Goal: Task Accomplishment & Management: Manage account settings

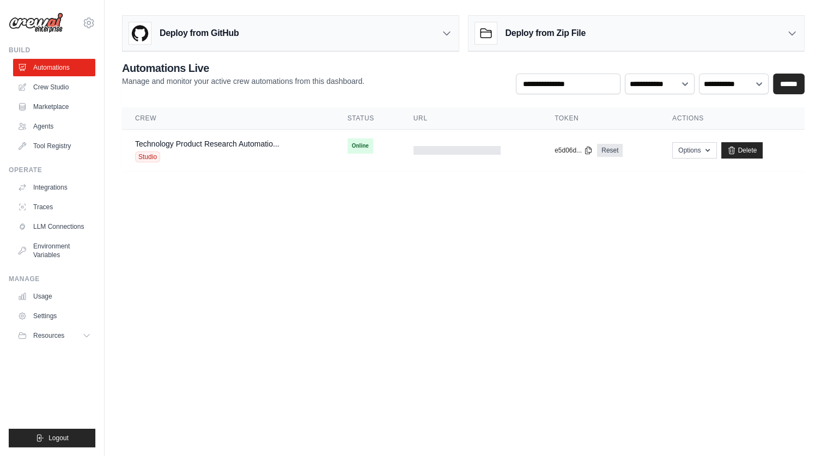
drag, startPoint x: 176, startPoint y: 308, endPoint x: 177, endPoint y: 179, distance: 129.7
click at [176, 308] on body "tkorbecki@oappsnet.com Settings Build Automations Crew Studio" at bounding box center [411, 228] width 822 height 456
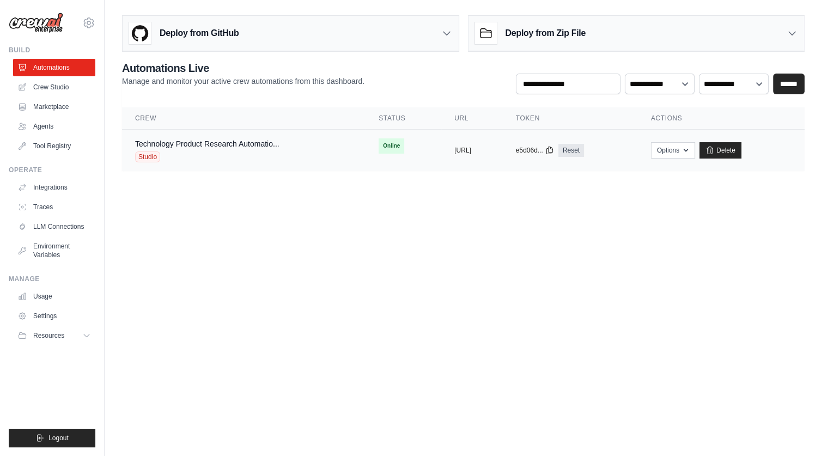
drag, startPoint x: 514, startPoint y: 148, endPoint x: 408, endPoint y: 150, distance: 105.7
click at [454, 150] on div "copied https://technology-product-research" at bounding box center [471, 150] width 35 height 9
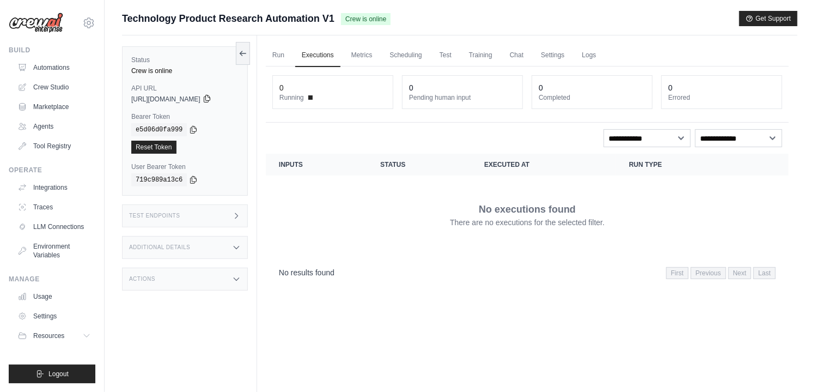
click at [211, 99] on icon at bounding box center [207, 98] width 9 height 9
click at [236, 214] on icon at bounding box center [236, 215] width 9 height 9
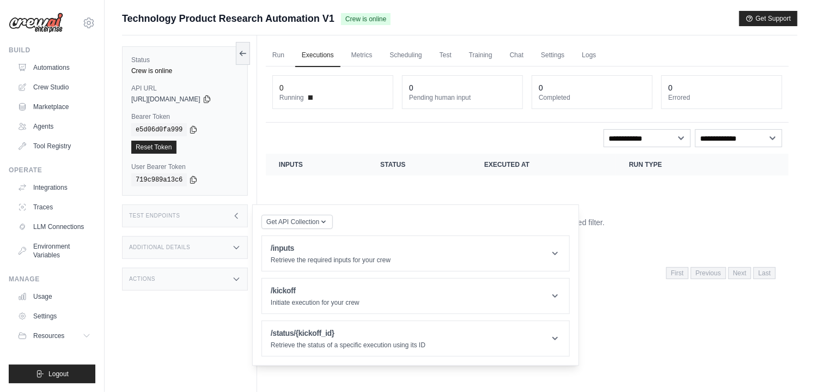
click at [244, 246] on div "Additional Details" at bounding box center [185, 247] width 126 height 23
click at [234, 348] on icon at bounding box center [236, 343] width 9 height 9
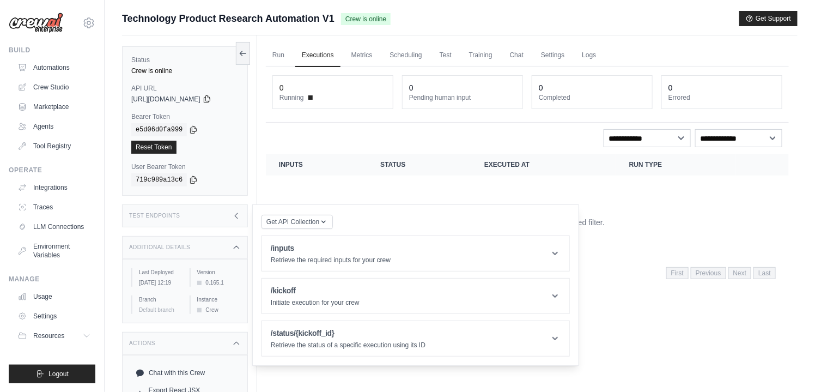
click at [232, 214] on div "Test Endpoints" at bounding box center [185, 215] width 126 height 23
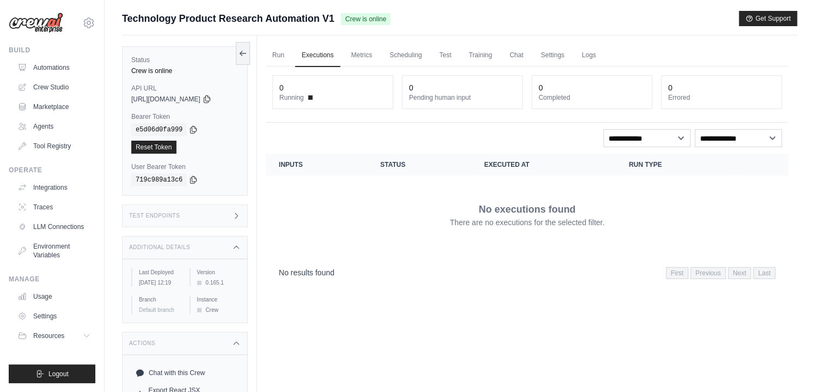
click at [234, 205] on div "Test Endpoints" at bounding box center [185, 215] width 126 height 23
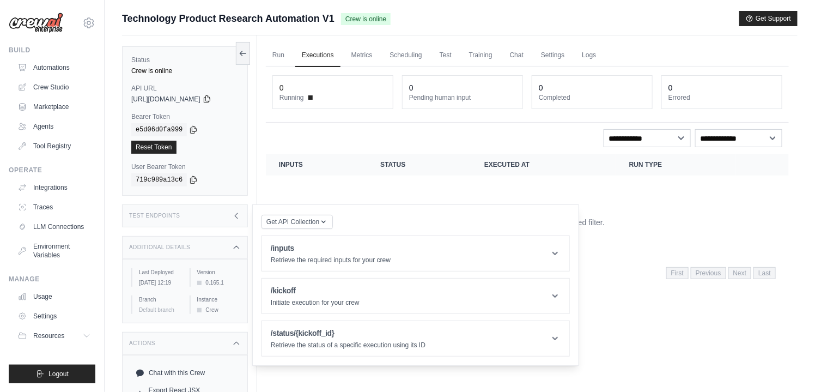
click at [237, 244] on icon at bounding box center [236, 247] width 9 height 9
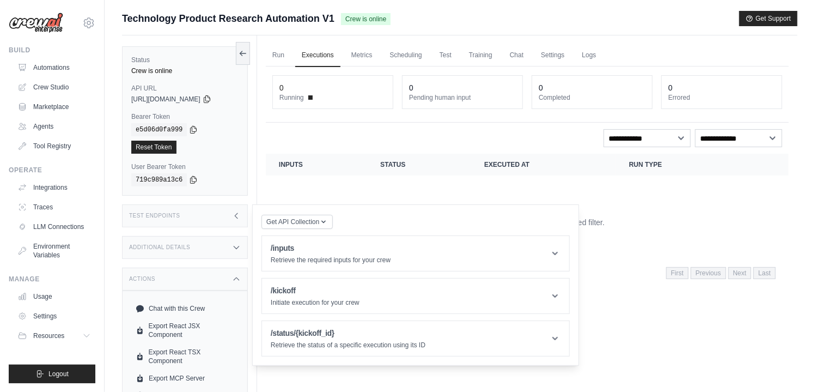
click at [192, 251] on div "Additional Details" at bounding box center [185, 247] width 126 height 23
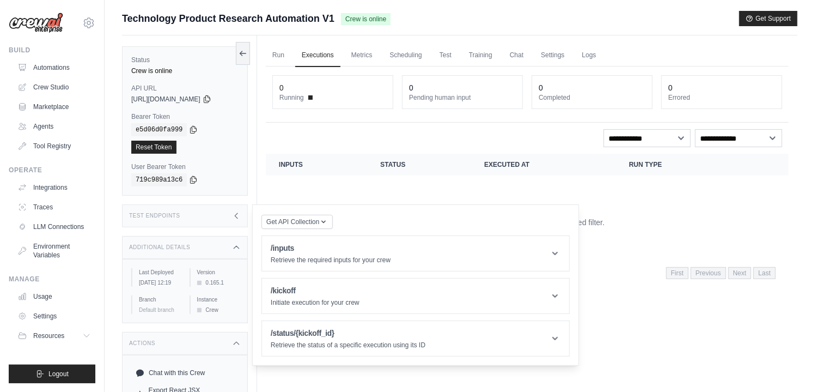
click at [198, 216] on div "Test Endpoints" at bounding box center [185, 215] width 126 height 23
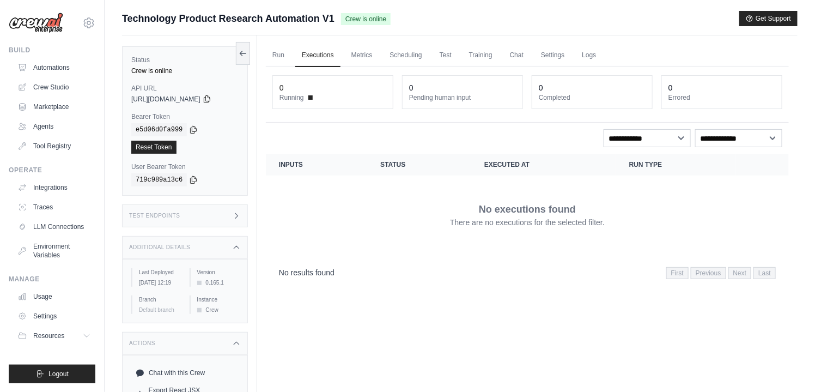
click at [234, 216] on icon at bounding box center [236, 215] width 9 height 9
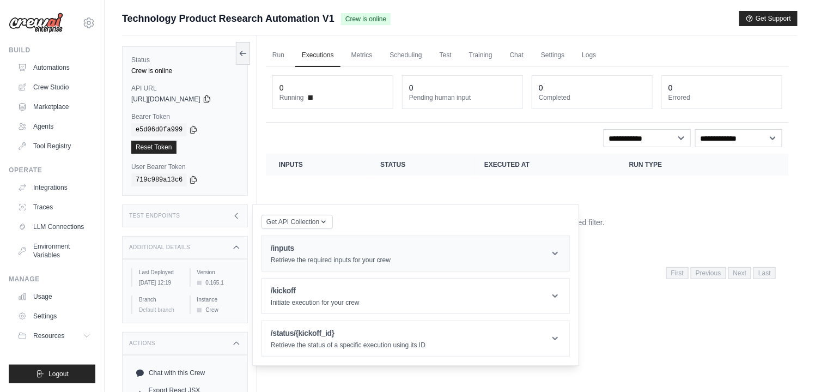
click at [554, 251] on icon at bounding box center [555, 253] width 11 height 11
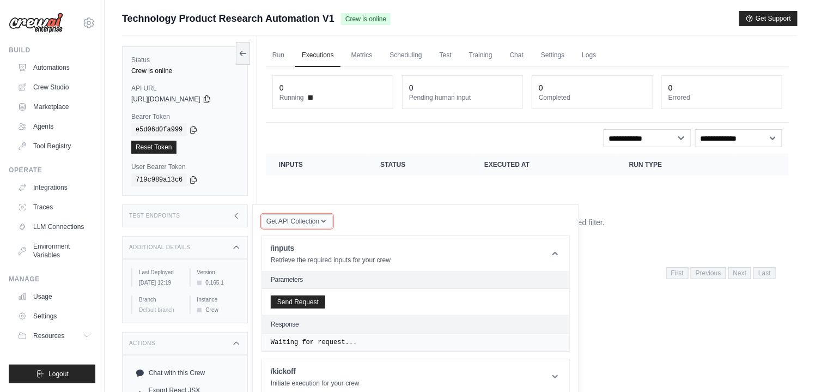
click at [325, 217] on icon "button" at bounding box center [323, 221] width 9 height 9
click at [328, 248] on div "Postman API Collection" at bounding box center [322, 250] width 105 height 17
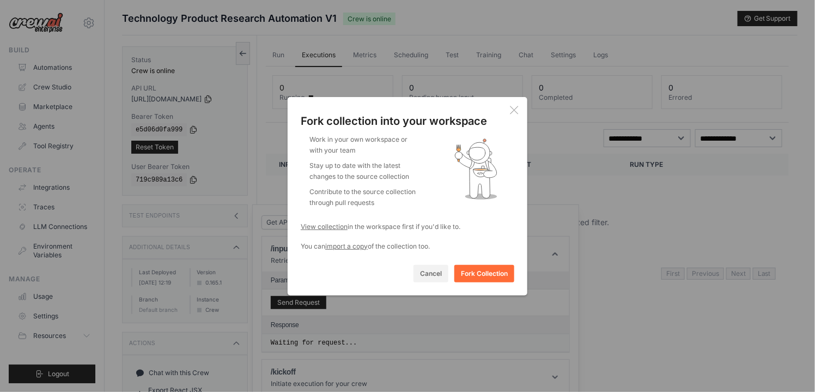
click at [435, 263] on div "Fork collection into your workspace Work in your own workspace or with your tea…" at bounding box center [408, 196] width 240 height 198
click at [430, 270] on button "Cancel" at bounding box center [430, 272] width 35 height 17
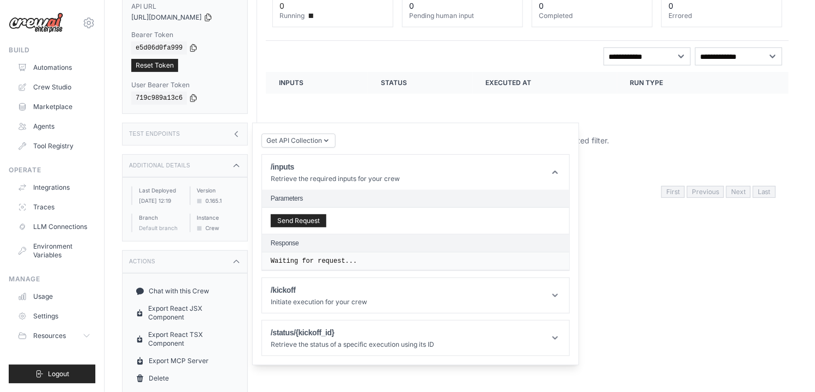
scroll to position [87, 0]
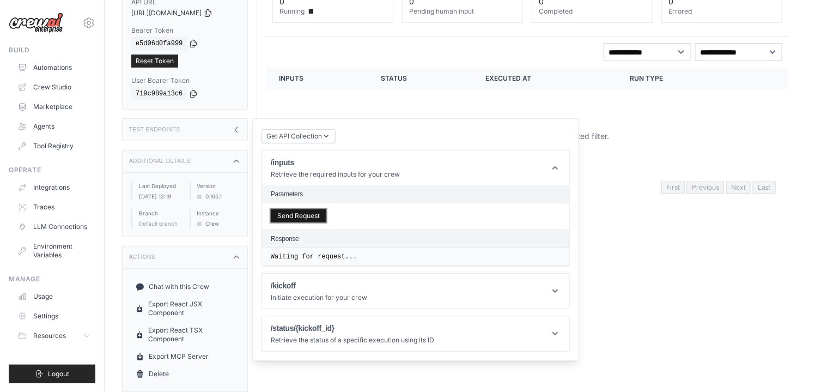
click at [303, 212] on button "Send Request" at bounding box center [299, 215] width 56 height 13
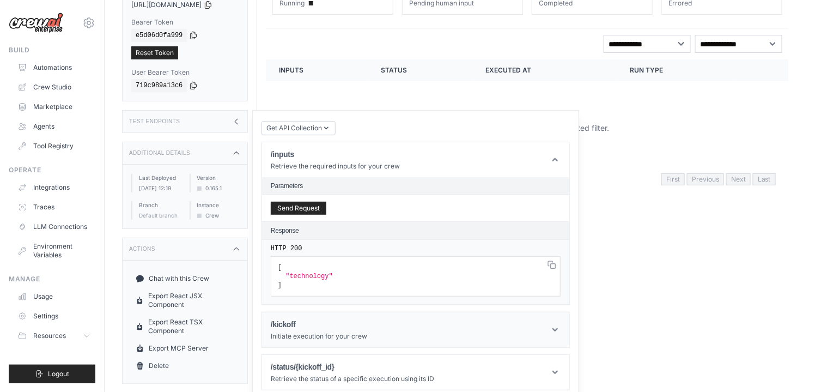
scroll to position [97, 0]
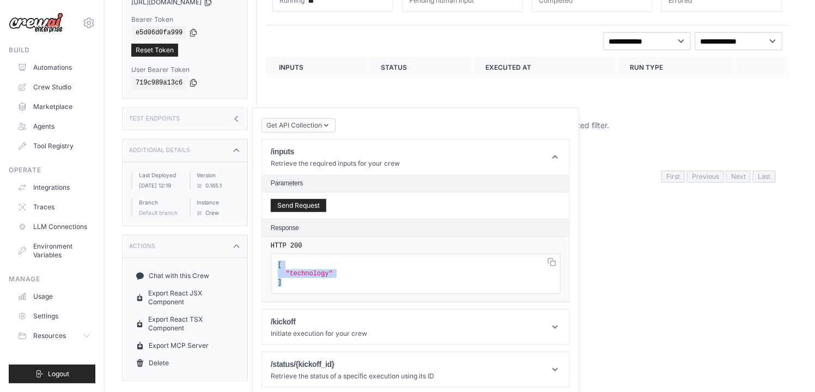
drag, startPoint x: 288, startPoint y: 278, endPoint x: 270, endPoint y: 261, distance: 24.7
click at [270, 261] on div "HTTP 200 [ "technology" ]" at bounding box center [415, 269] width 307 height 65
copy code "[ "technology" ]"
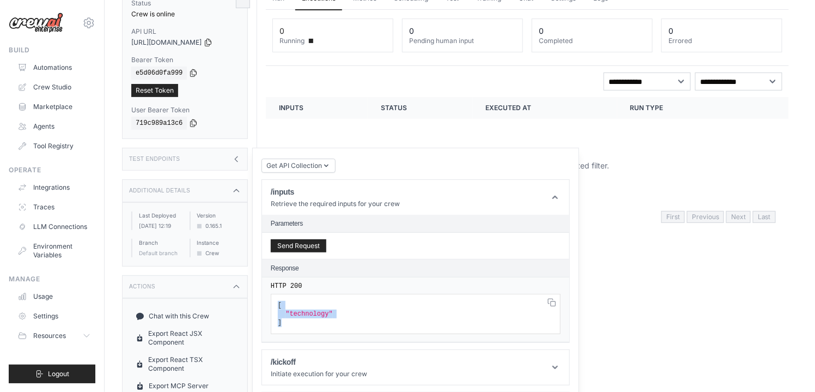
scroll to position [10, 0]
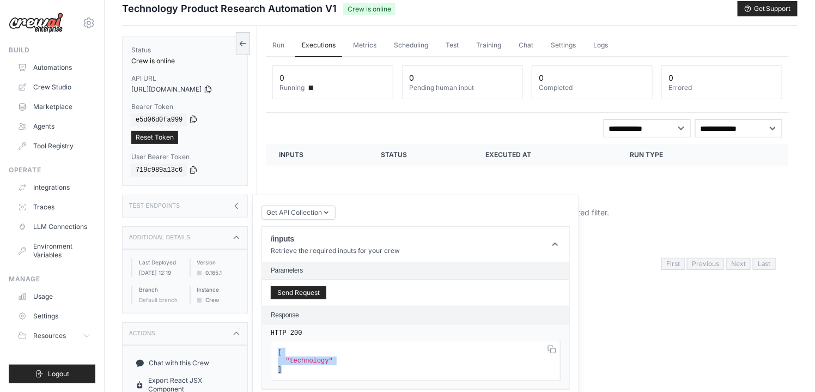
click at [191, 118] on icon at bounding box center [194, 119] width 6 height 7
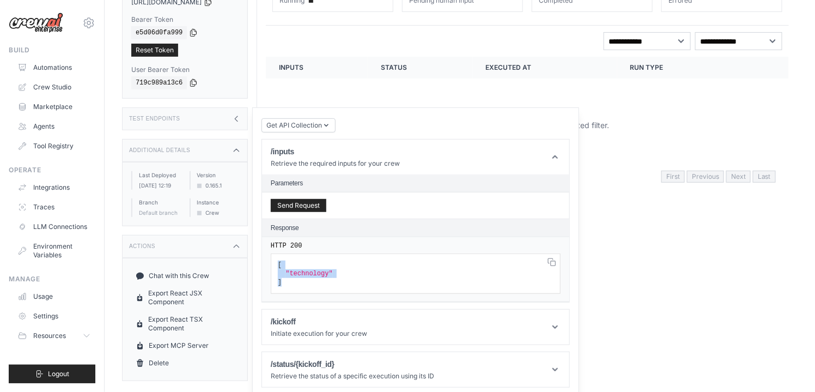
scroll to position [0, 0]
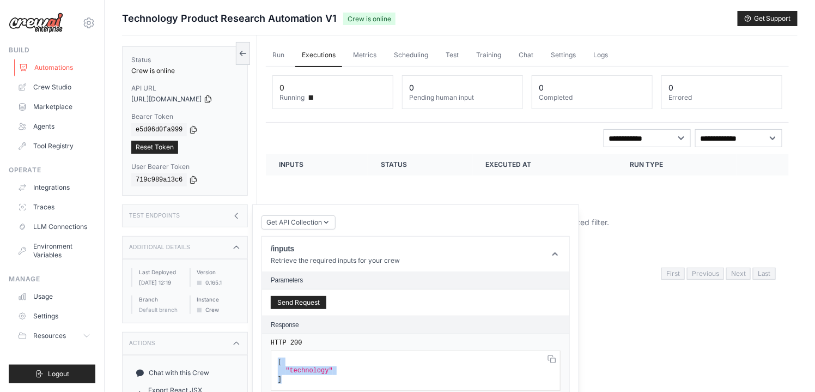
click at [70, 63] on link "Automations" at bounding box center [55, 67] width 82 height 17
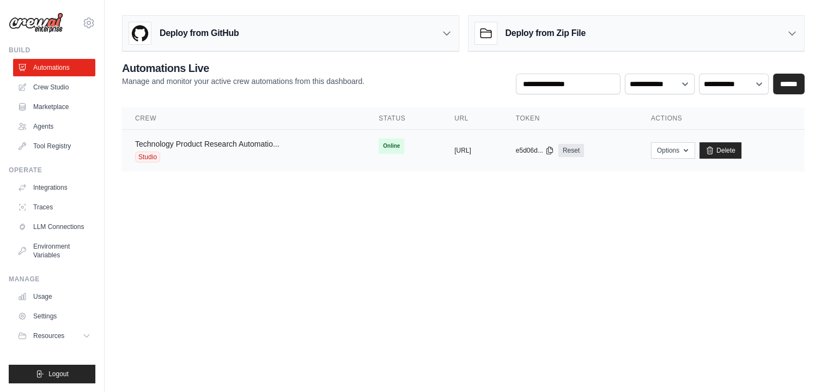
click at [205, 144] on link "Technology Product Research Automatio..." at bounding box center [207, 143] width 144 height 9
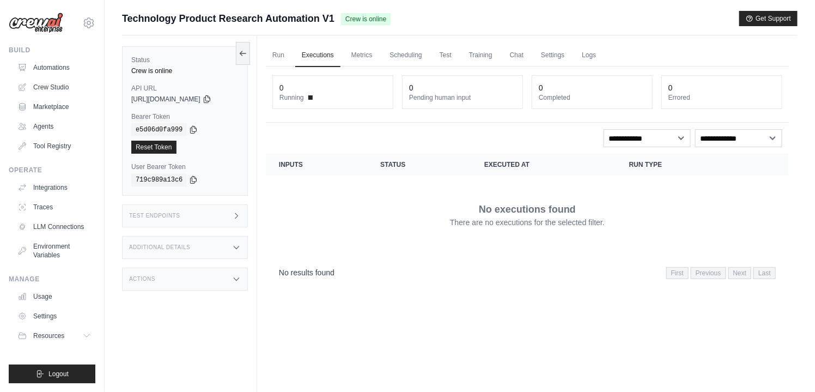
click at [228, 215] on div "Test Endpoints" at bounding box center [185, 215] width 126 height 23
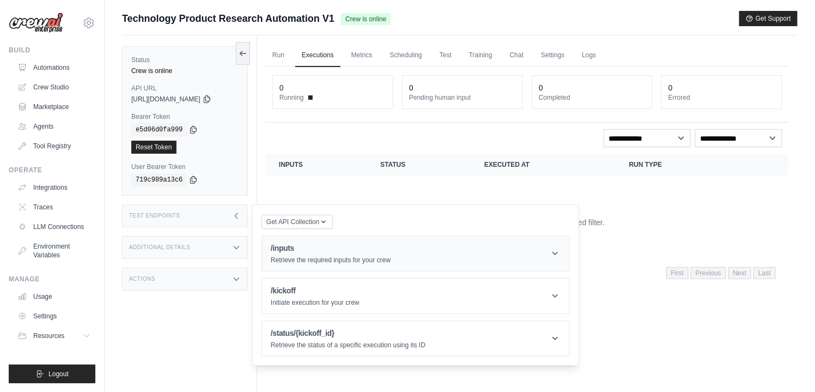
click at [556, 253] on icon at bounding box center [555, 253] width 11 height 11
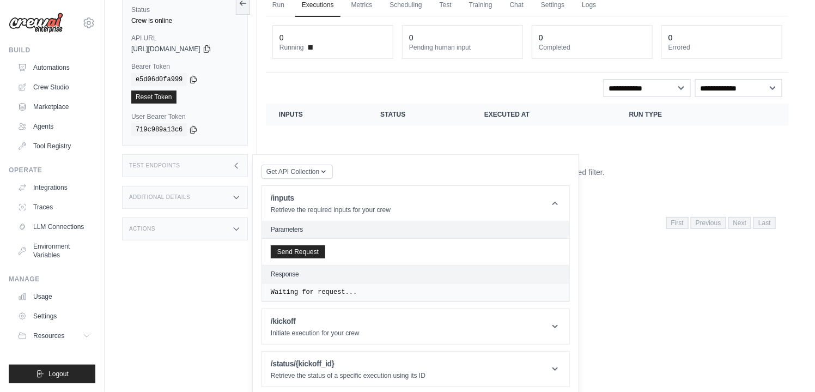
scroll to position [51, 0]
click at [389, 327] on header "/kickoff Initiate execution for your crew" at bounding box center [415, 325] width 307 height 35
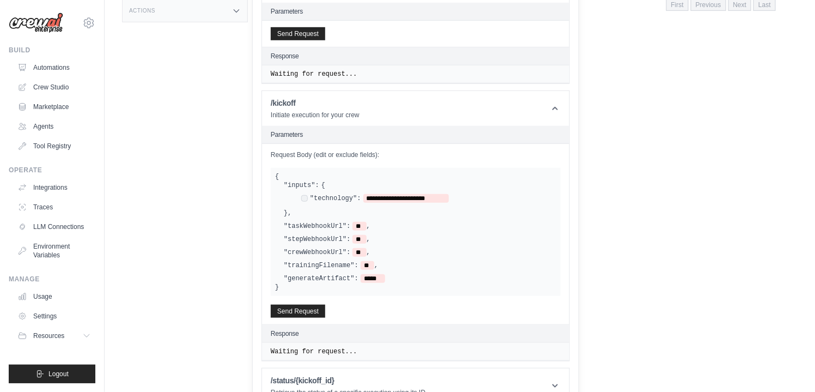
scroll to position [269, 0]
click at [308, 198] on div "**********" at bounding box center [375, 197] width 148 height 9
drag, startPoint x: 288, startPoint y: 210, endPoint x: 259, endPoint y: 168, distance: 50.9
click at [259, 168] on div "Get API Collection Postman API Collection /inputs Retrieve the required inputs …" at bounding box center [415, 174] width 327 height 477
copy div "**********"
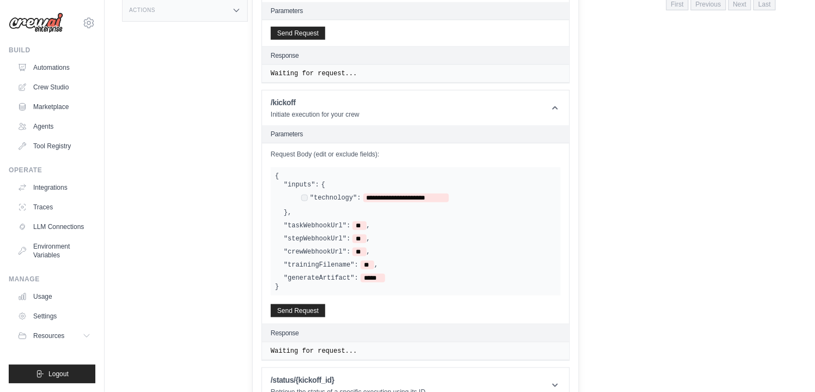
click at [428, 221] on div ""taskWebhookUrl": ** ," at bounding box center [420, 225] width 272 height 9
click at [314, 206] on div "**********" at bounding box center [420, 198] width 272 height 36
click at [300, 210] on div "**********" at bounding box center [420, 198] width 272 height 36
drag, startPoint x: 294, startPoint y: 283, endPoint x: 275, endPoint y: 172, distance: 112.8
click at [275, 172] on div "**********" at bounding box center [416, 231] width 290 height 128
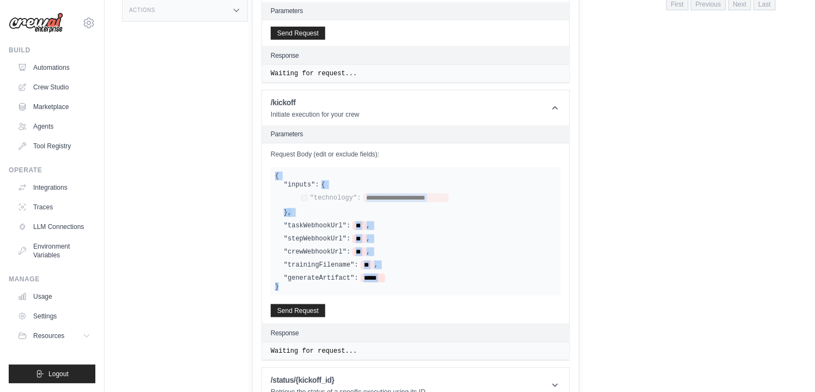
copy div "**********"
click at [474, 241] on div "**********" at bounding box center [415, 231] width 281 height 102
click at [439, 248] on div ""crewWebhookUrl": ** ," at bounding box center [420, 251] width 272 height 9
drag, startPoint x: 417, startPoint y: 226, endPoint x: 401, endPoint y: 249, distance: 28.7
click at [401, 249] on div ""crewWebhookUrl": ** ," at bounding box center [420, 251] width 272 height 9
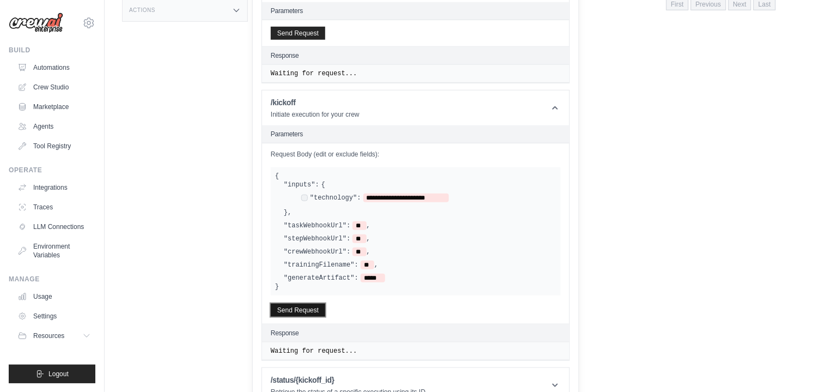
click at [301, 305] on button "Send Request" at bounding box center [298, 309] width 54 height 13
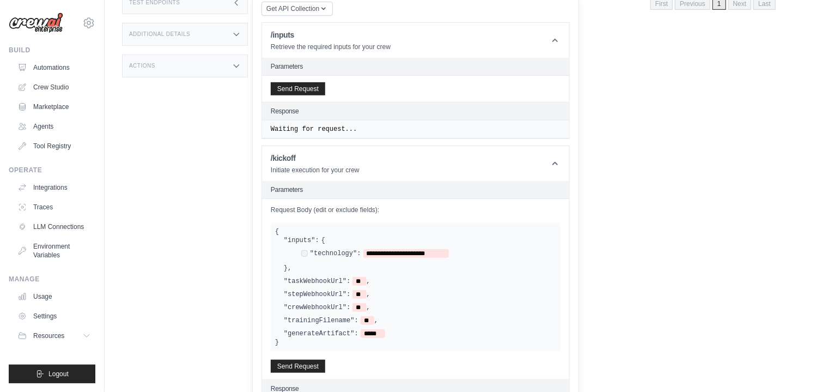
scroll to position [199, 0]
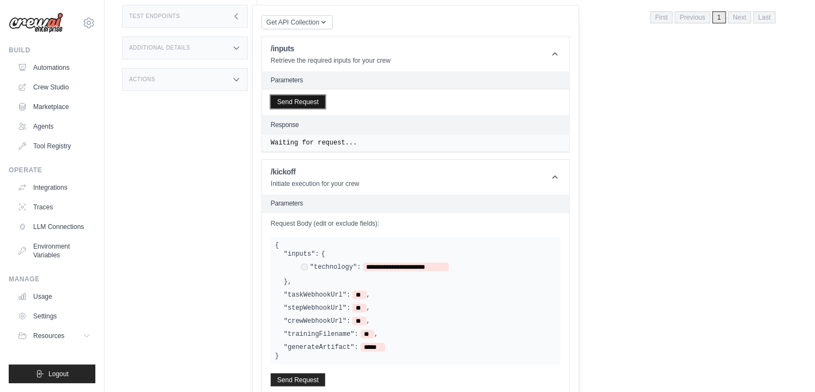
click at [307, 99] on button "Send Request" at bounding box center [298, 101] width 54 height 13
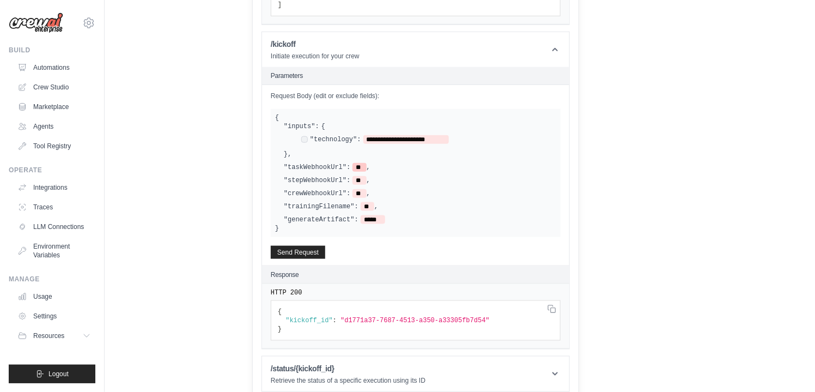
scroll to position [376, 0]
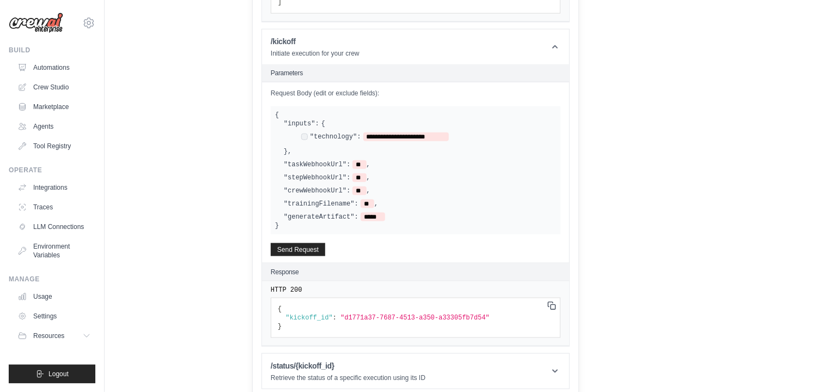
click at [561, 366] on icon at bounding box center [555, 371] width 11 height 11
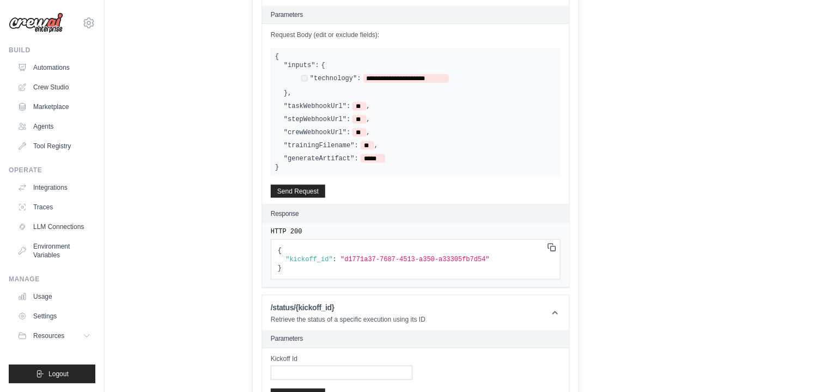
scroll to position [489, 0]
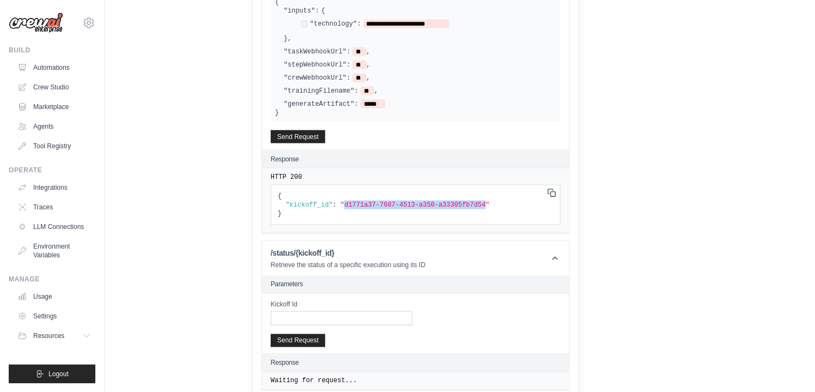
drag, startPoint x: 338, startPoint y: 199, endPoint x: 467, endPoint y: 203, distance: 128.6
click at [468, 201] on span ""d1771a37-7687-4513-a350-a33305fb7d54"" at bounding box center [414, 205] width 149 height 8
copy span "d1771a37-7687-4513-a350-a33305fb7d54"
click at [311, 314] on input "Kickoff Id" at bounding box center [342, 318] width 142 height 14
paste input "**********"
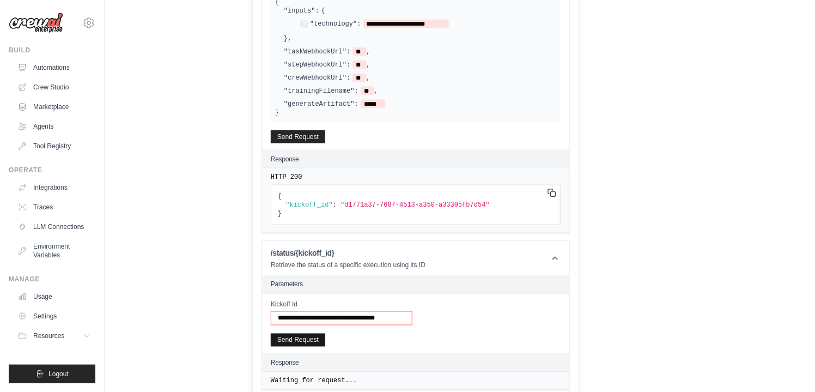
type input "**********"
click at [314, 334] on button "Send Request" at bounding box center [298, 339] width 54 height 13
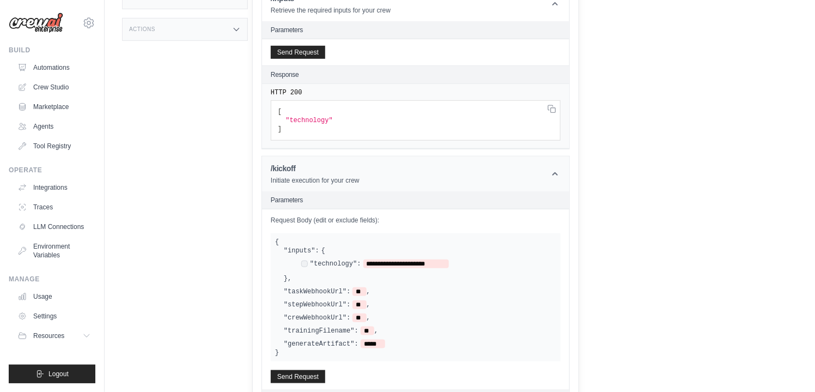
scroll to position [269, 0]
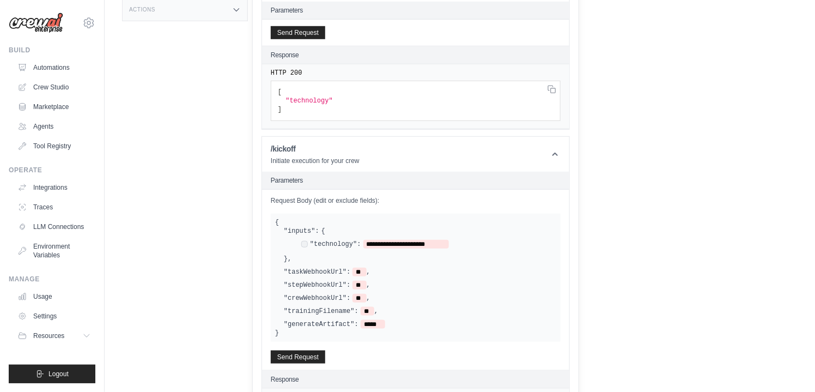
click at [537, 248] on div "**********" at bounding box center [420, 244] width 272 height 19
click at [556, 217] on div "**********" at bounding box center [416, 278] width 290 height 128
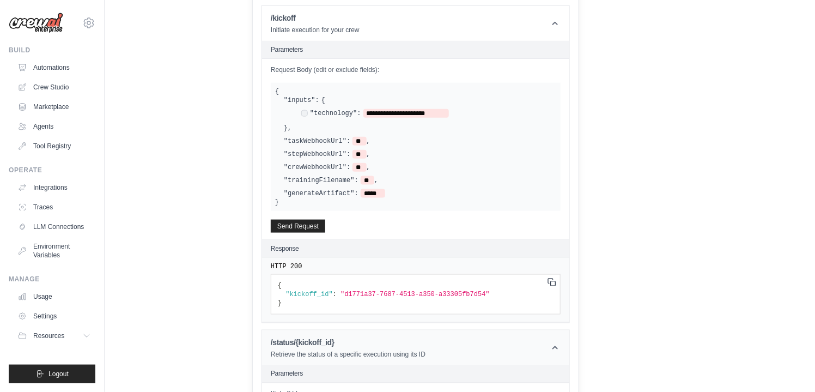
scroll to position [356, 0]
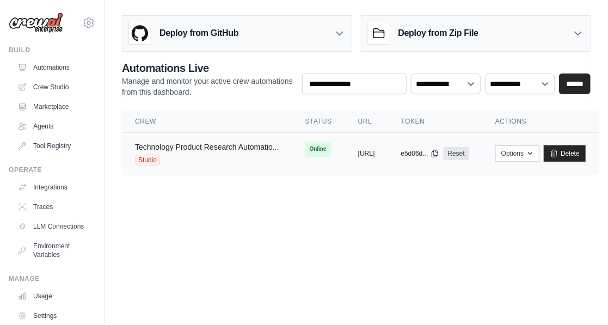
click at [224, 148] on link "Technology Product Research Automatio..." at bounding box center [207, 147] width 144 height 9
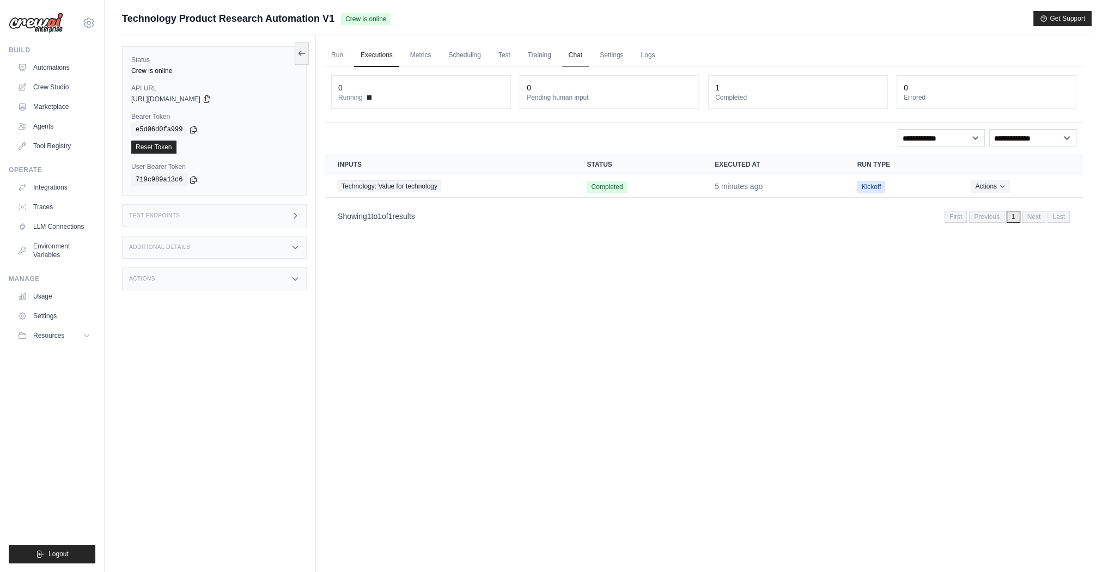
click at [578, 56] on link "Chat" at bounding box center [575, 55] width 27 height 23
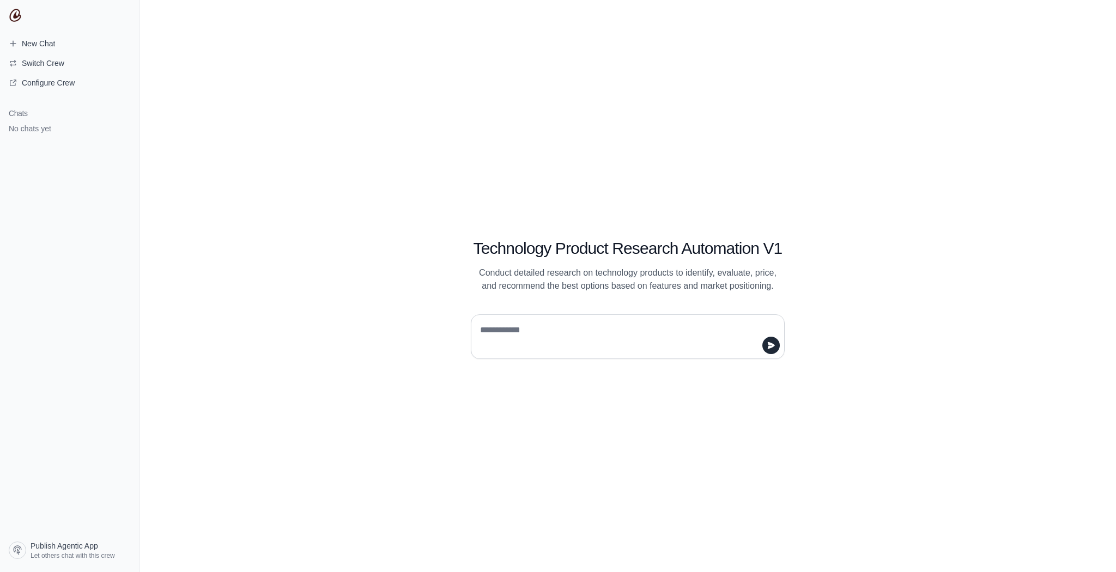
click at [543, 342] on textarea at bounding box center [624, 336] width 293 height 31
type textarea "*"
type textarea "**********"
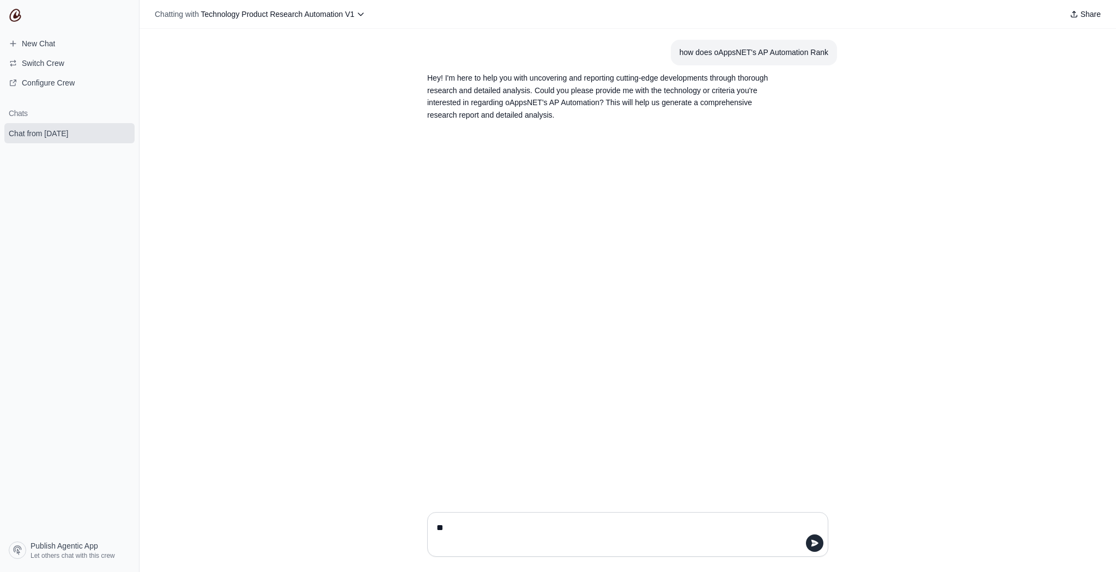
type textarea "*"
type textarea "**********"
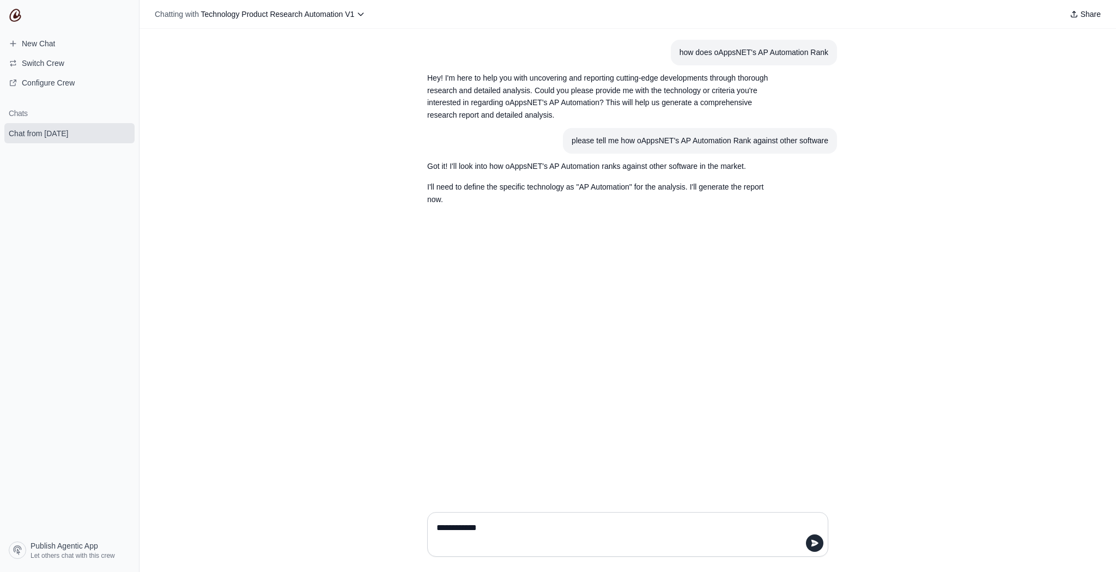
type textarea "**********"
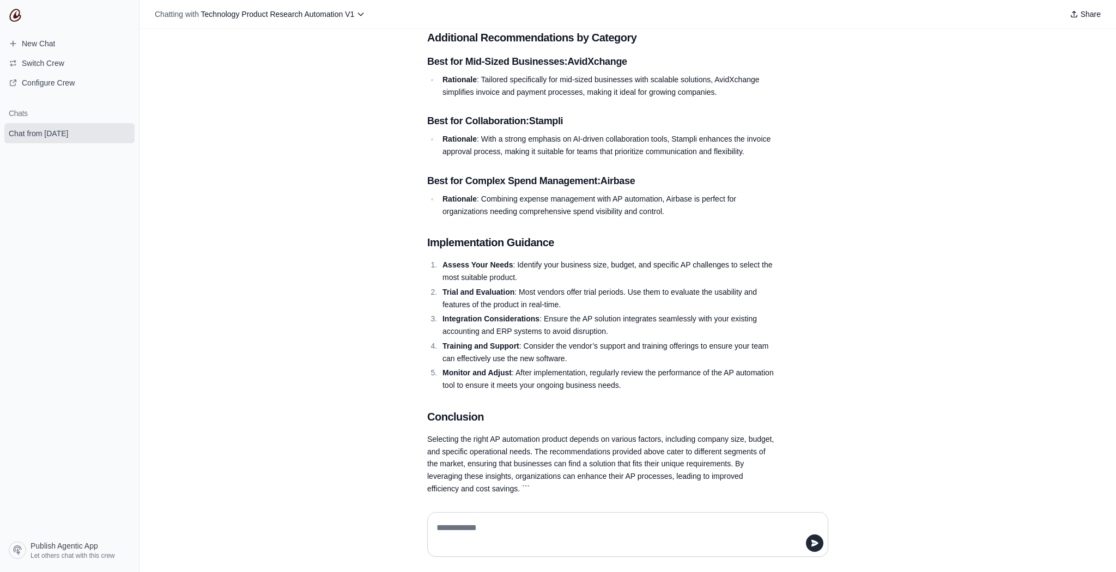
scroll to position [1178, 0]
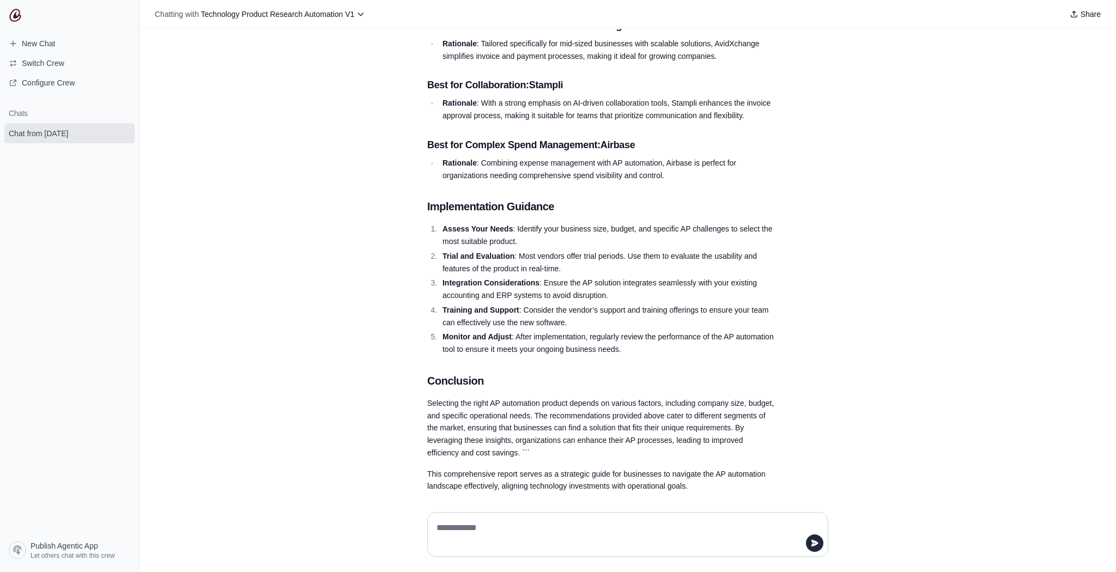
click at [486, 529] on textarea at bounding box center [627, 534] width 387 height 31
type textarea "*"
type textarea "**********"
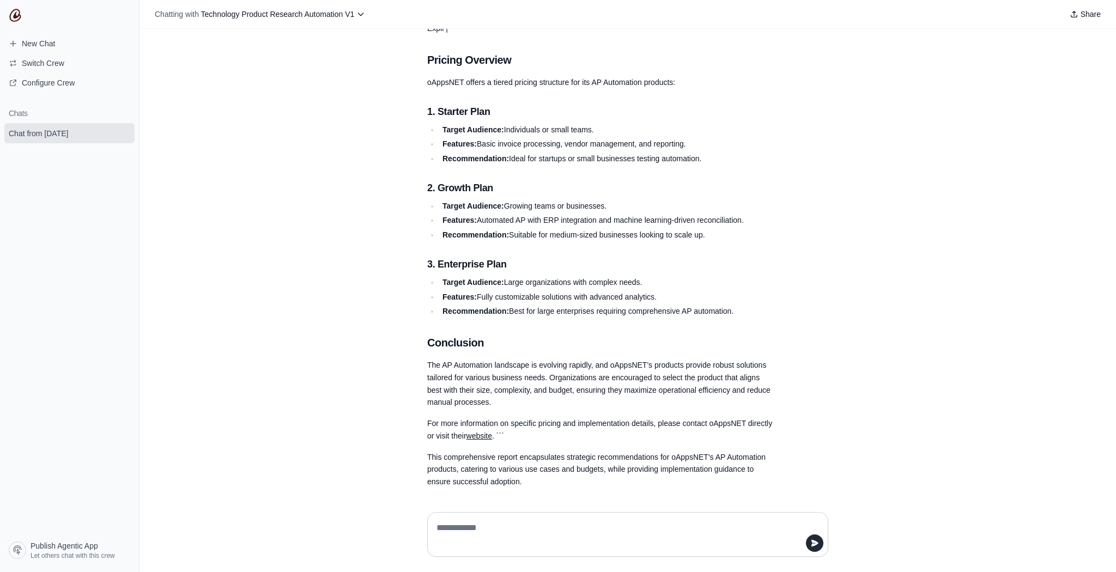
scroll to position [2708, 0]
click at [564, 532] on textarea at bounding box center [627, 534] width 387 height 31
click at [503, 526] on textarea at bounding box center [627, 534] width 387 height 31
type textarea "**********"
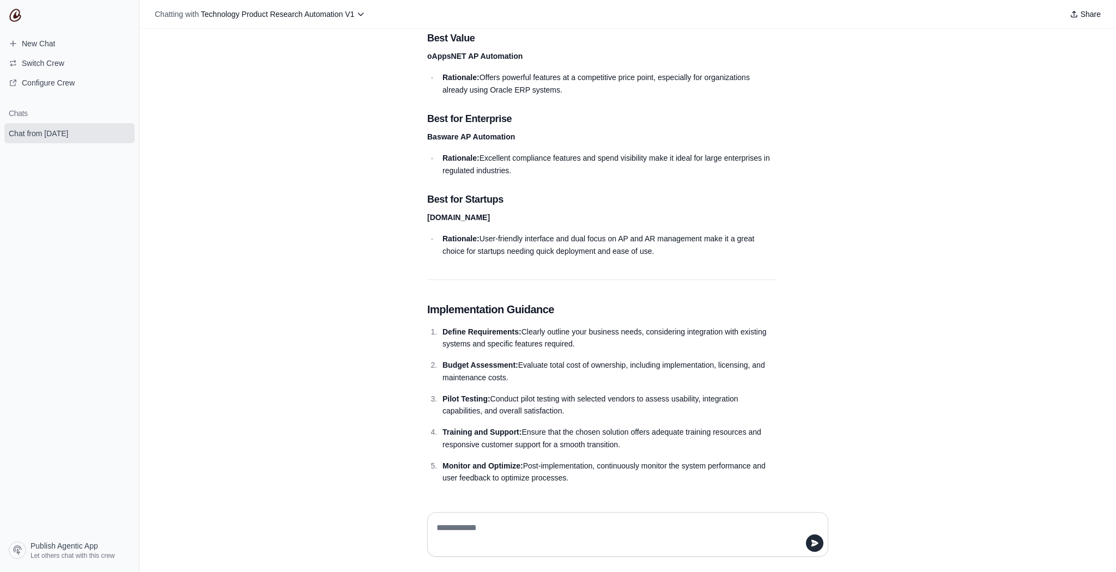
scroll to position [5069, 0]
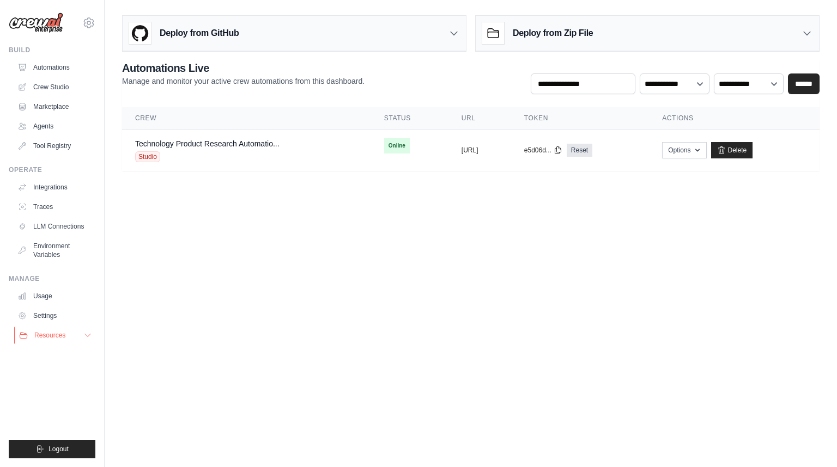
click at [85, 336] on icon at bounding box center [87, 335] width 9 height 9
click at [88, 23] on icon at bounding box center [88, 22] width 13 height 13
click at [76, 72] on link "Settings" at bounding box center [89, 74] width 96 height 20
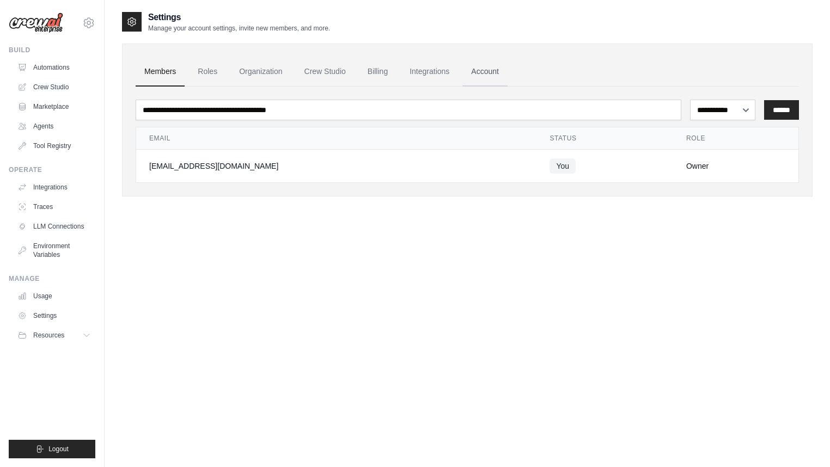
click at [482, 71] on link "Account" at bounding box center [484, 71] width 45 height 29
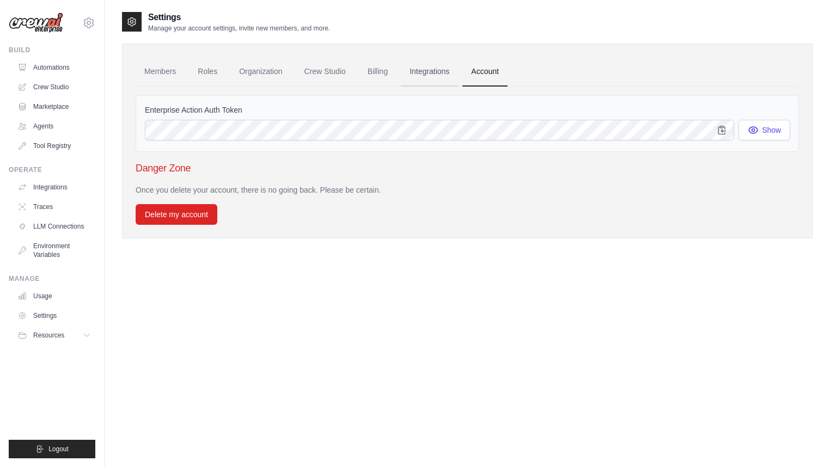
click at [425, 72] on link "Integrations" at bounding box center [429, 71] width 57 height 29
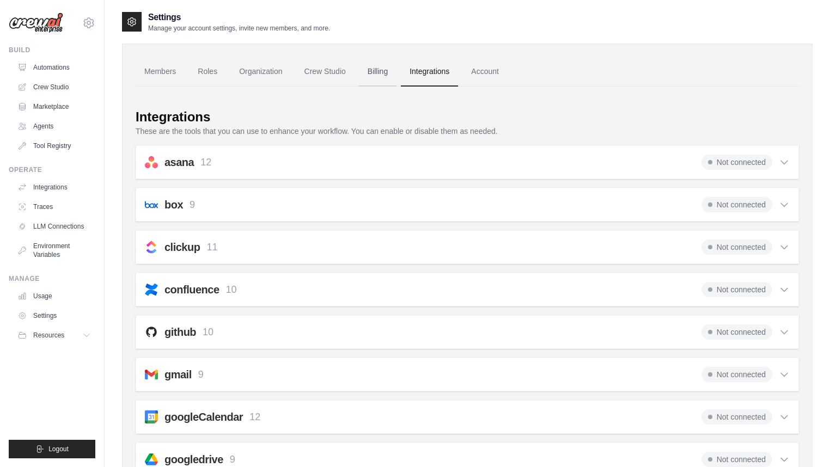
click at [377, 72] on link "Billing" at bounding box center [378, 71] width 38 height 29
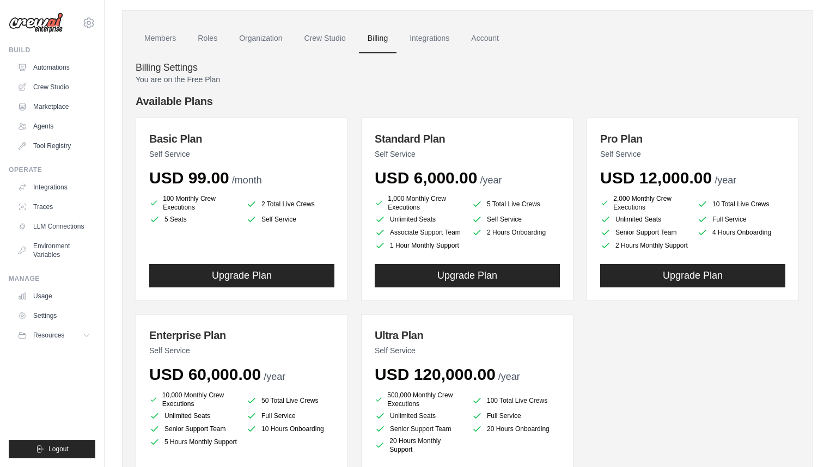
scroll to position [44, 0]
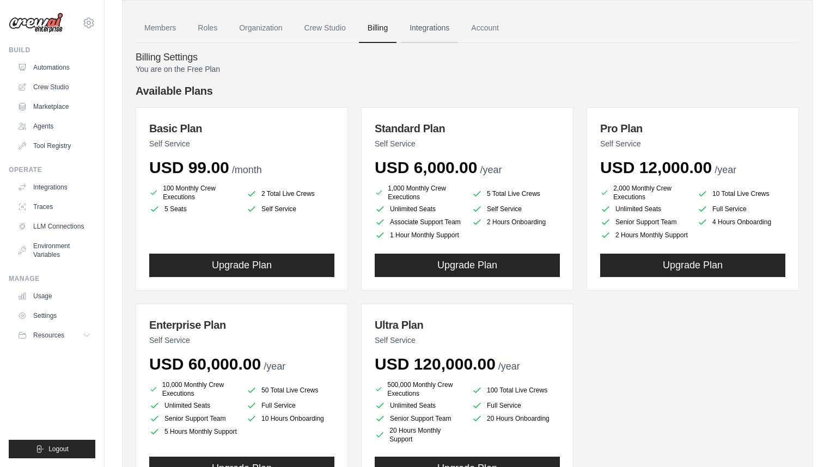
click at [414, 29] on link "Integrations" at bounding box center [429, 28] width 57 height 29
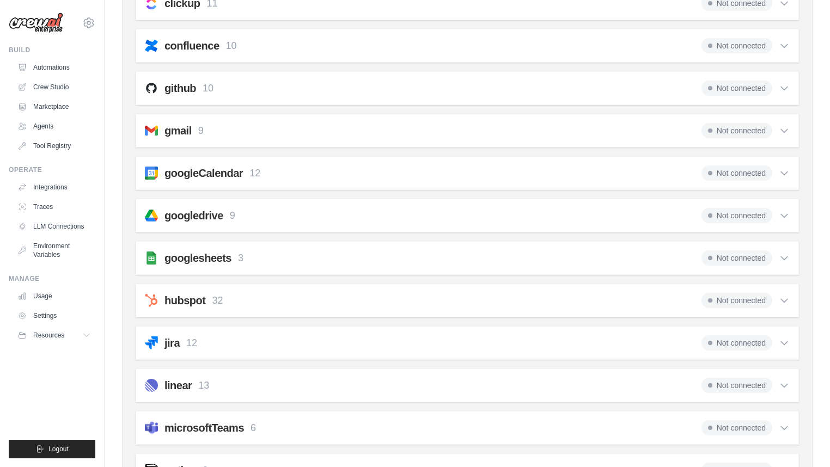
scroll to position [242, 0]
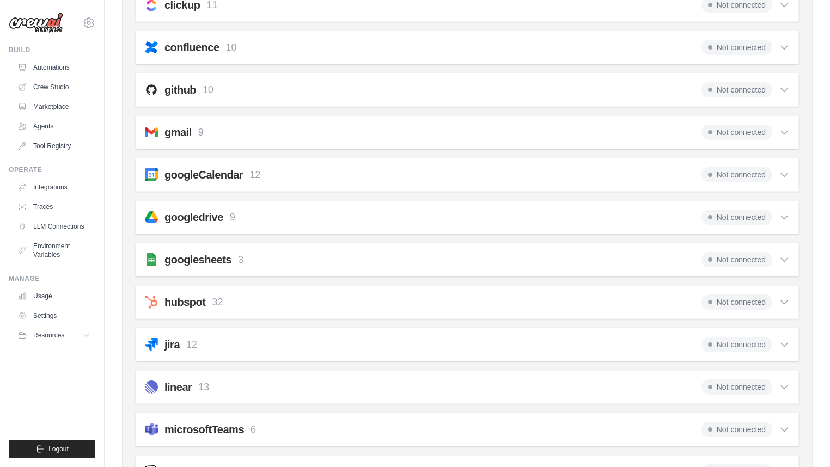
click at [784, 257] on icon at bounding box center [784, 259] width 11 height 11
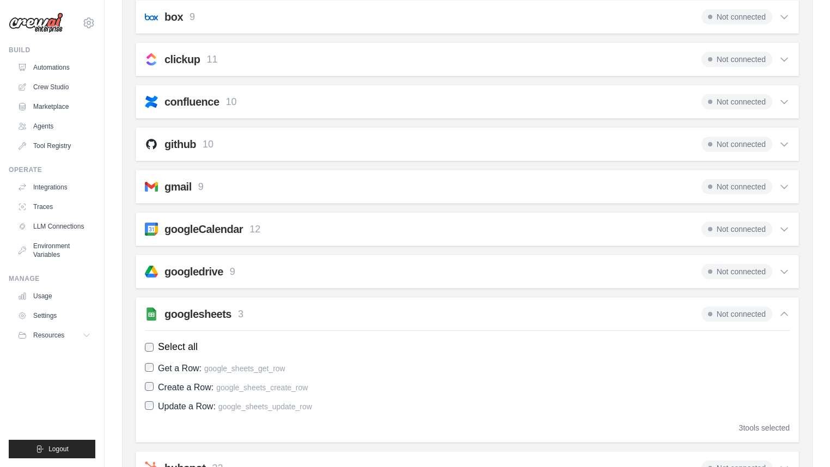
scroll to position [155, 0]
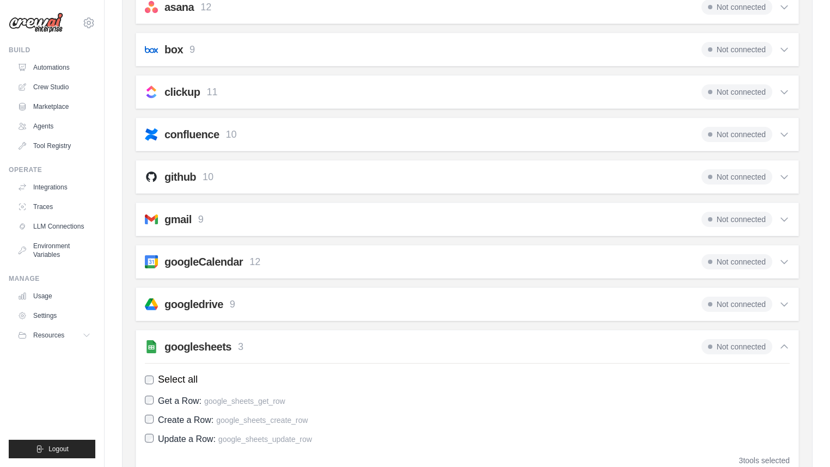
click at [783, 215] on icon at bounding box center [784, 219] width 11 height 11
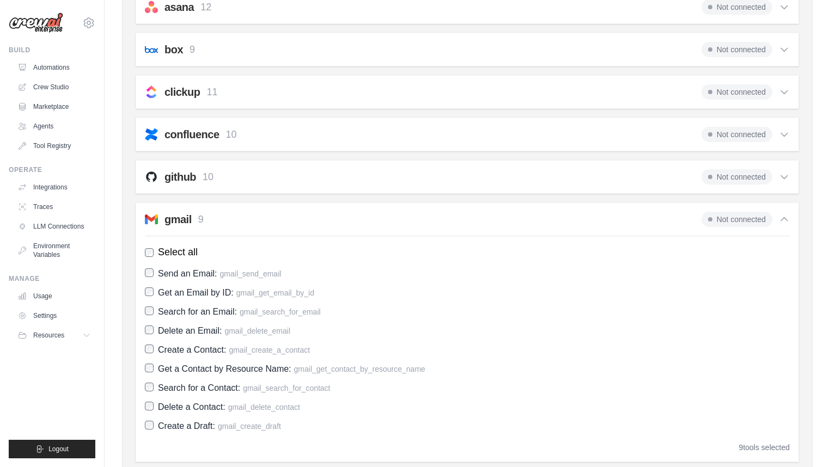
scroll to position [25, 0]
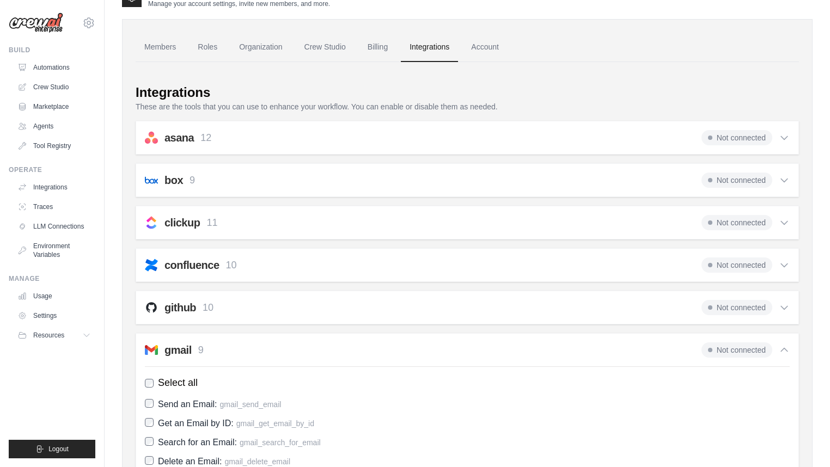
click at [784, 224] on icon at bounding box center [784, 222] width 11 height 11
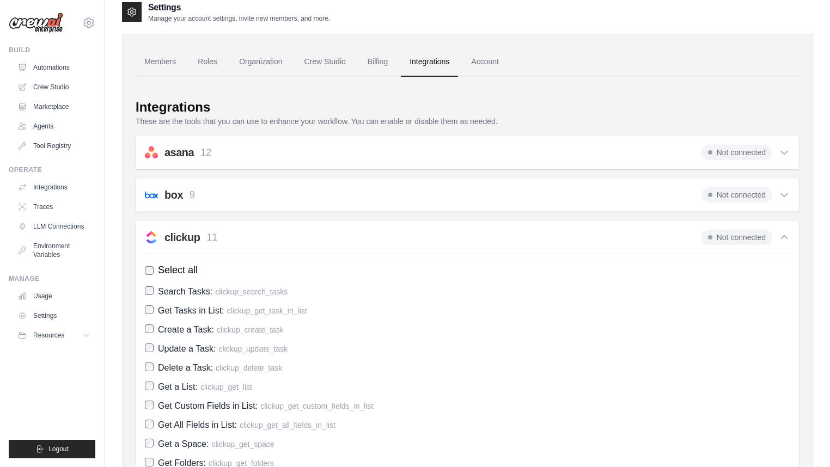
scroll to position [0, 0]
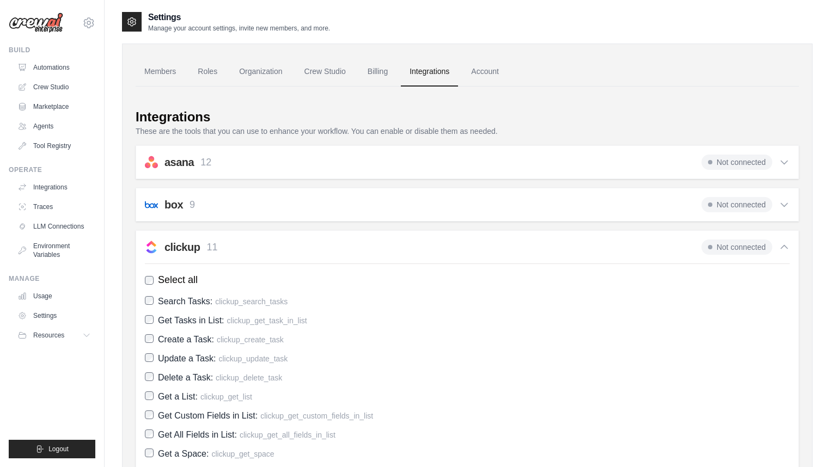
click at [790, 163] on div "asana 12 Not connected Select all Create a Comment: asana_create_comment Create…" at bounding box center [468, 162] width 664 height 34
click at [783, 165] on icon at bounding box center [784, 162] width 11 height 11
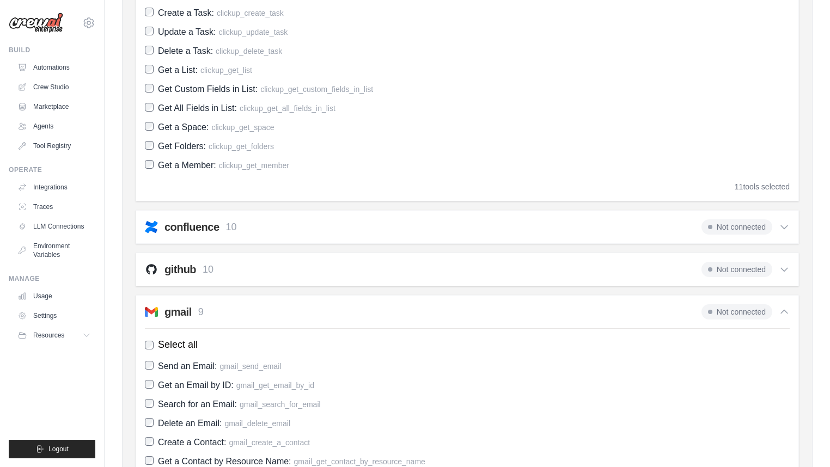
scroll to position [741, 0]
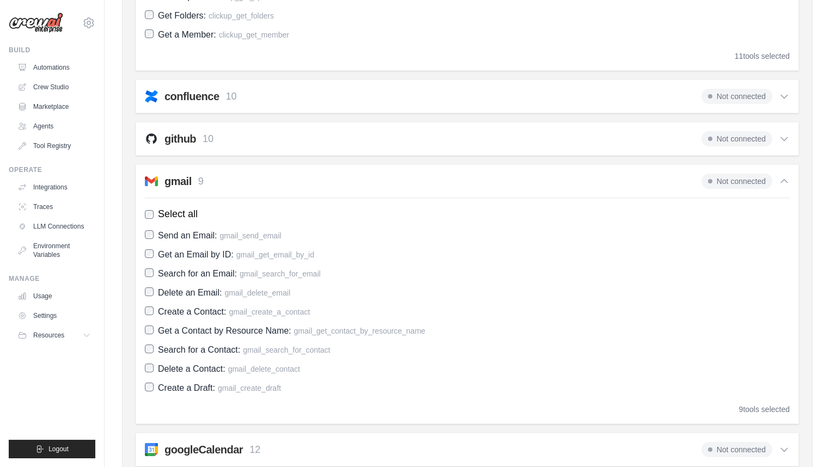
click at [787, 95] on icon at bounding box center [784, 96] width 11 height 11
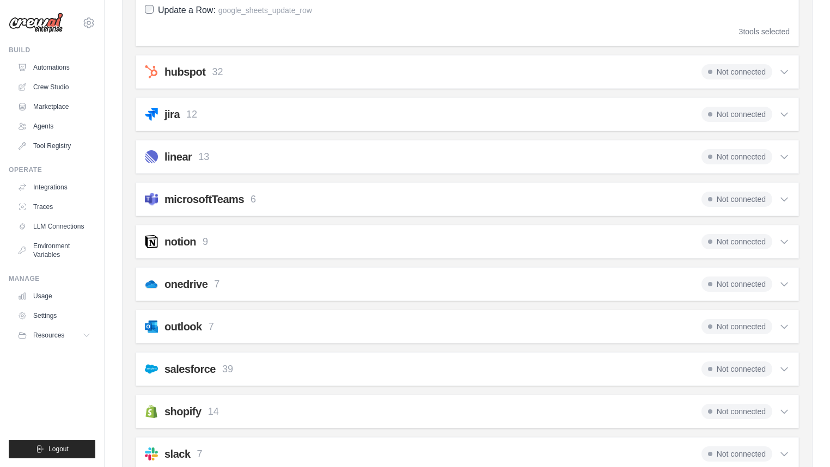
scroll to position [1612, 0]
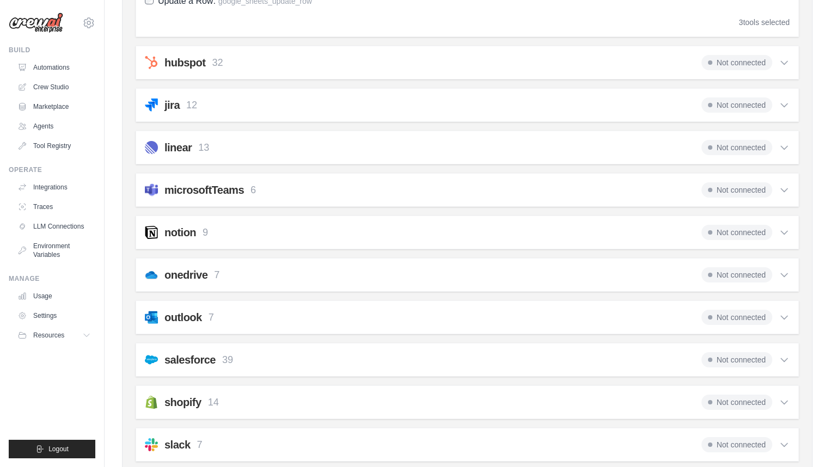
click at [782, 274] on icon at bounding box center [784, 275] width 7 height 3
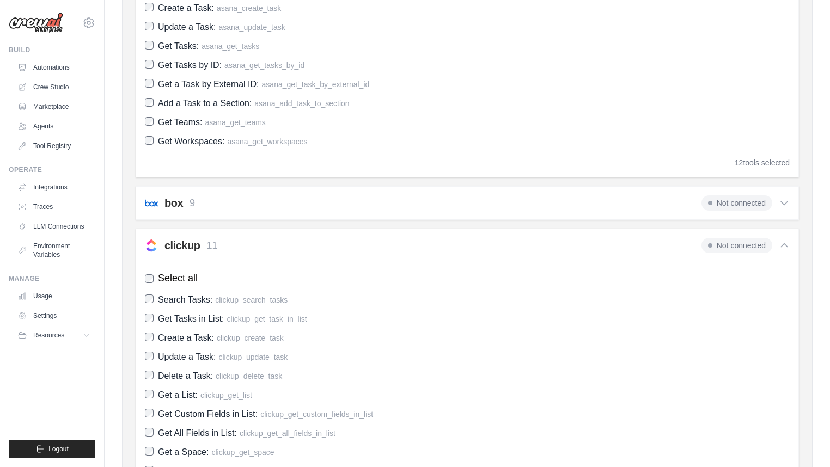
scroll to position [0, 0]
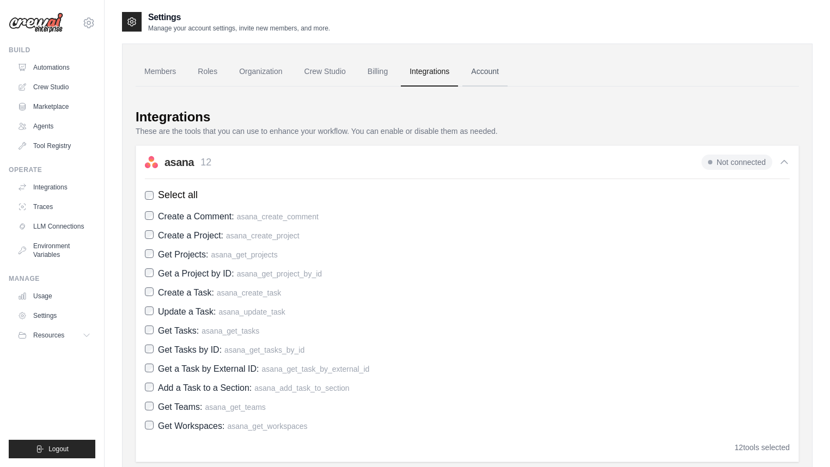
click at [491, 69] on link "Account" at bounding box center [484, 71] width 45 height 29
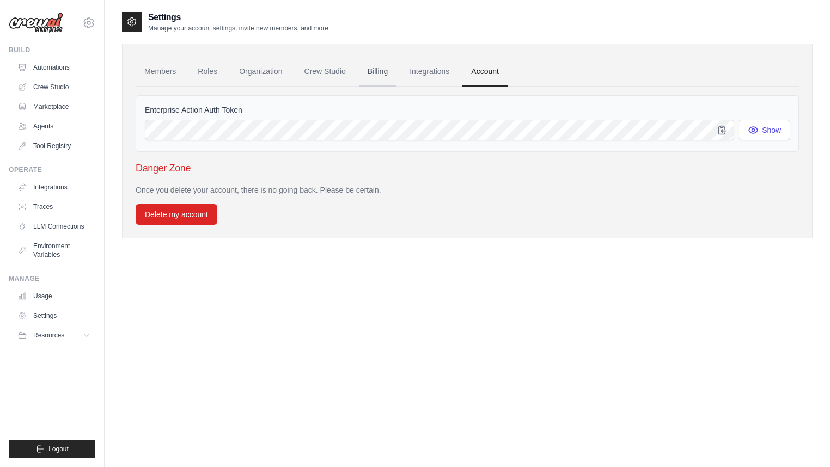
click at [380, 71] on link "Billing" at bounding box center [378, 71] width 38 height 29
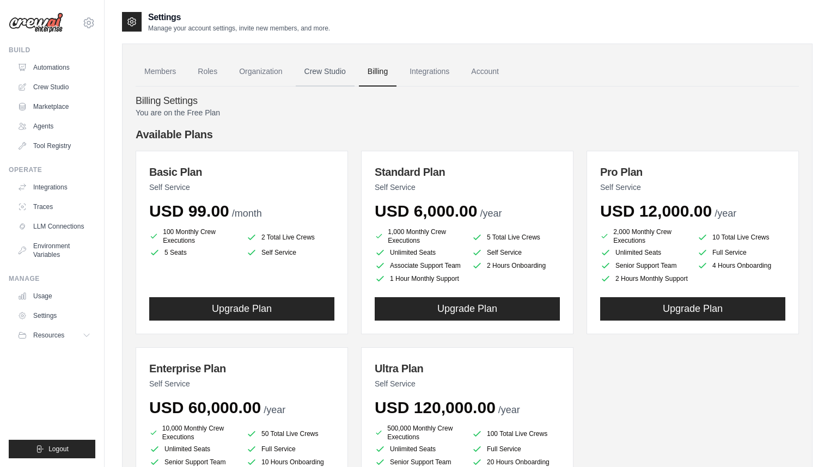
click at [328, 66] on link "Crew Studio" at bounding box center [325, 71] width 59 height 29
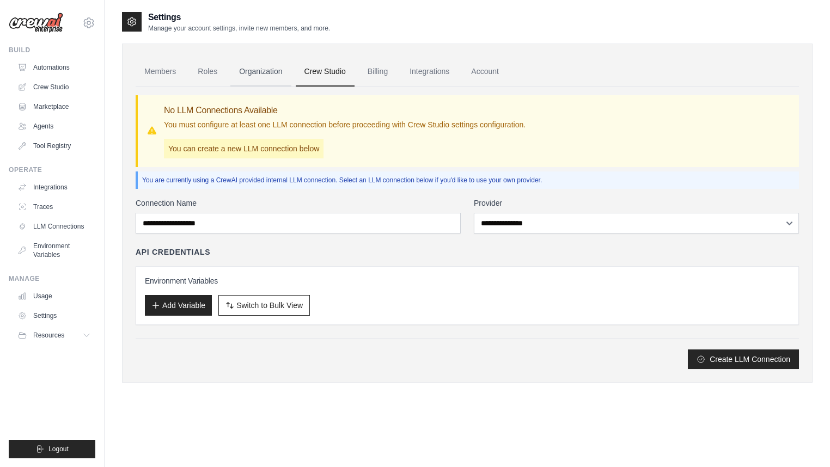
click at [254, 61] on link "Organization" at bounding box center [260, 71] width 60 height 29
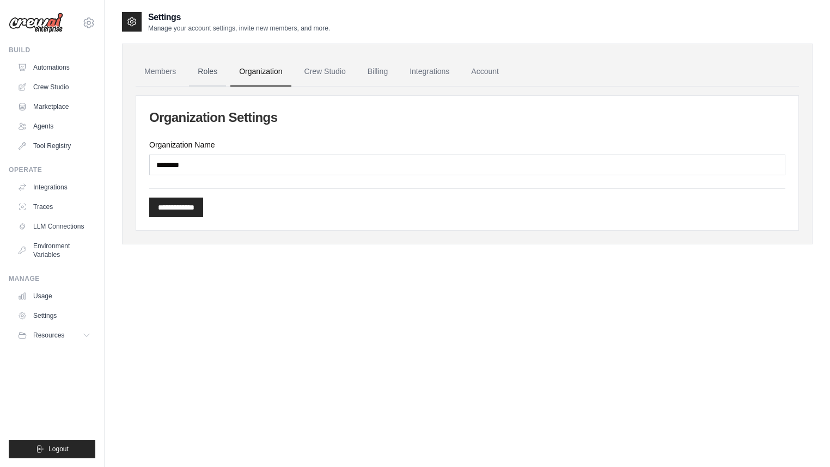
click at [199, 66] on link "Roles" at bounding box center [207, 71] width 37 height 29
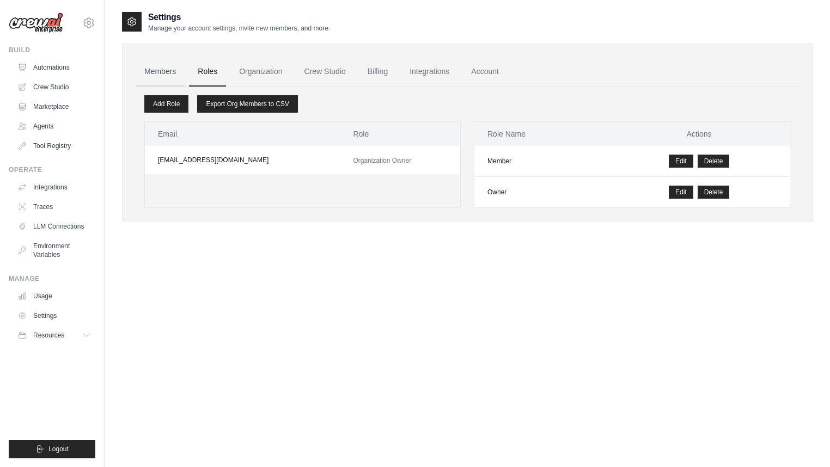
click at [162, 64] on link "Members" at bounding box center [160, 71] width 49 height 29
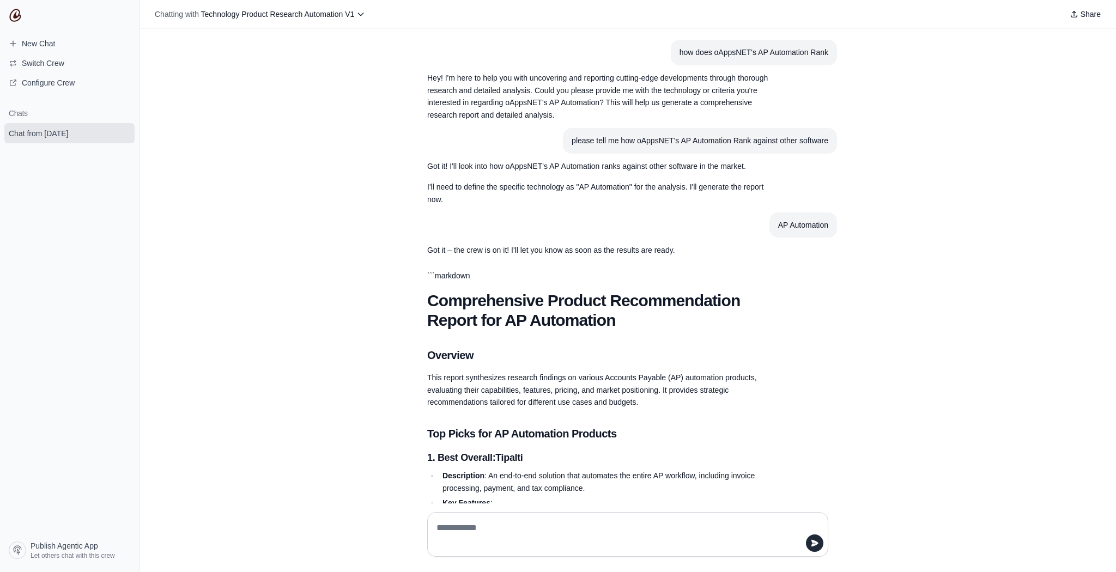
scroll to position [5069, 0]
